Goal: Information Seeking & Learning: Learn about a topic

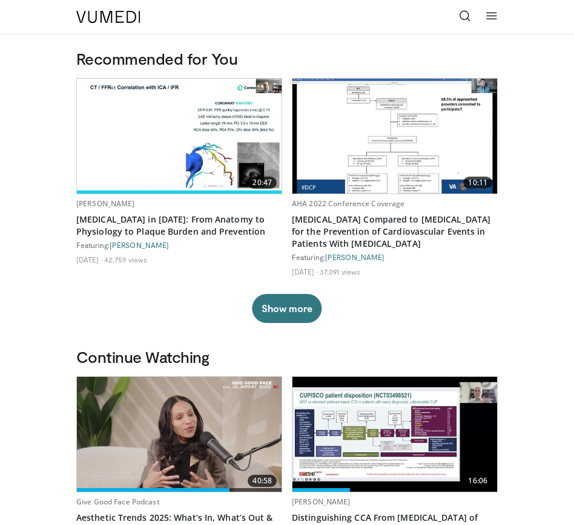
click at [463, 15] on icon at bounding box center [465, 16] width 12 height 12
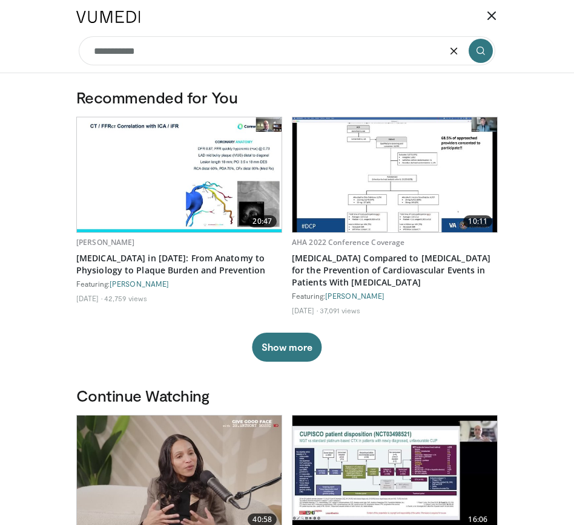
type input "**********"
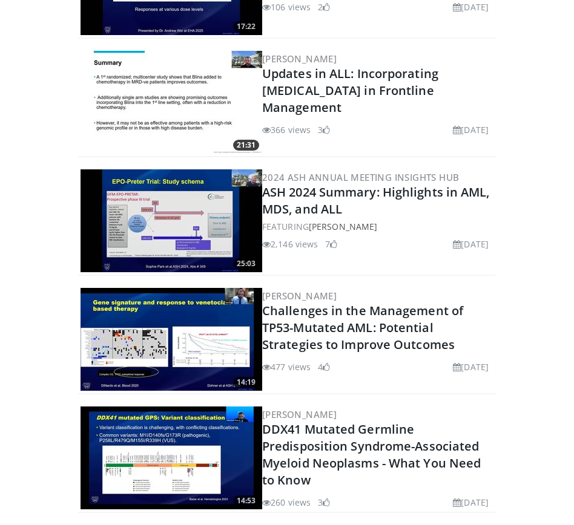
scroll to position [143, 0]
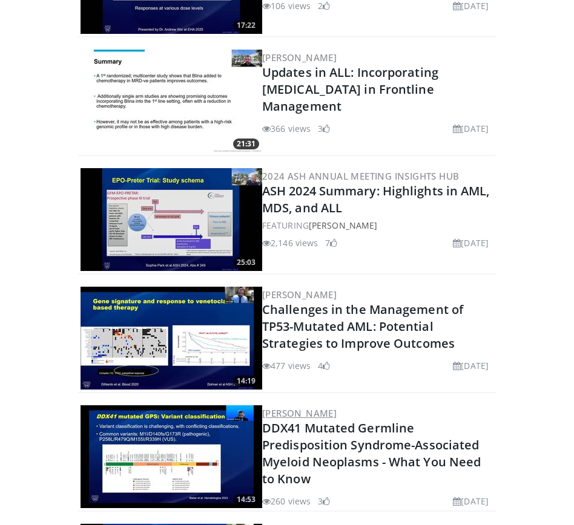
click at [284, 414] on link "Talha Badar" at bounding box center [299, 413] width 74 height 12
